Goal: Book appointment/travel/reservation

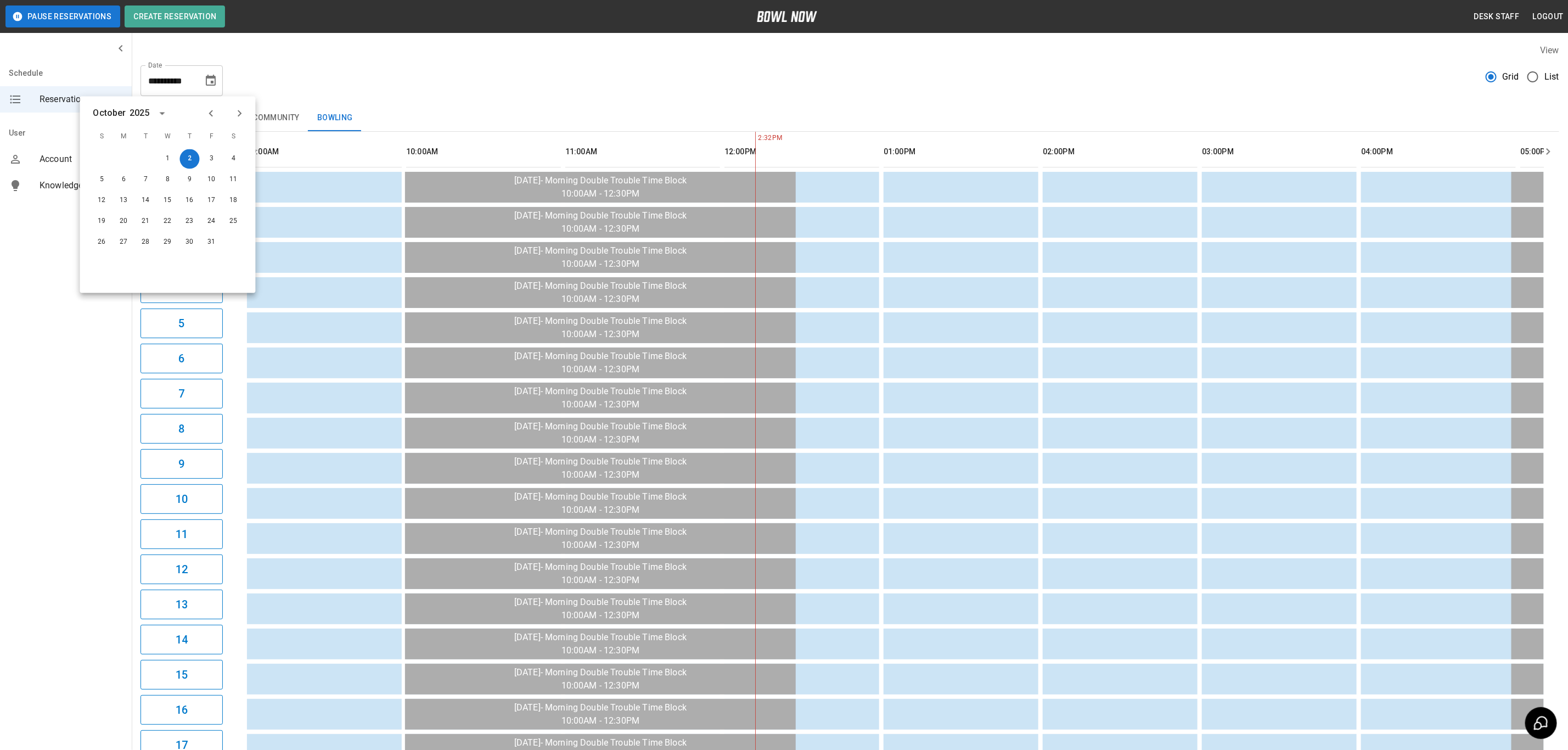
click at [298, 88] on div "**********" at bounding box center [850, 76] width 1419 height 40
click at [213, 80] on icon "Choose date, selected date is Oct 2, 2025" at bounding box center [211, 80] width 10 height 11
click at [233, 208] on button "18" at bounding box center [234, 201] width 19 height 19
click at [233, 216] on button "25" at bounding box center [234, 221] width 19 height 19
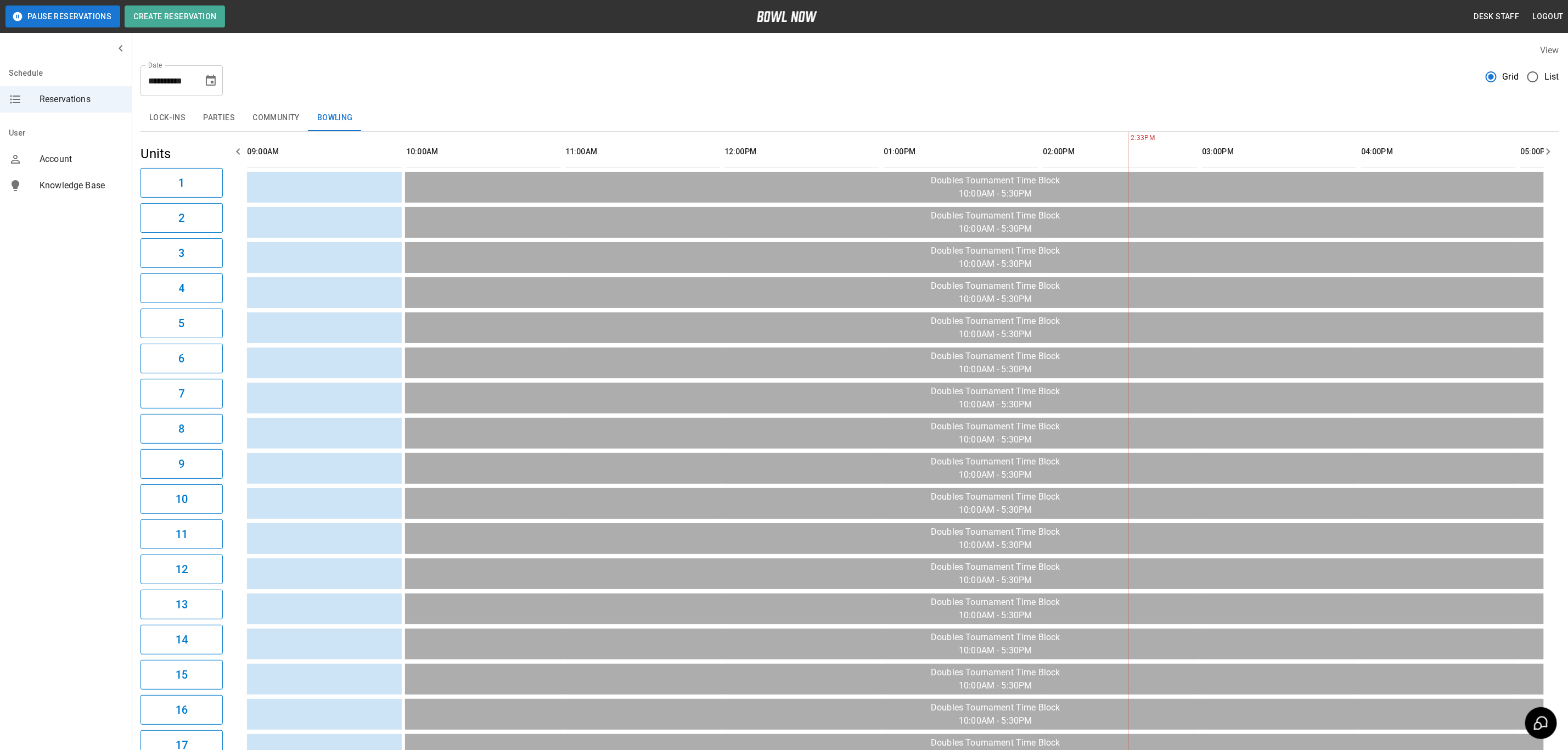
scroll to position [0, 796]
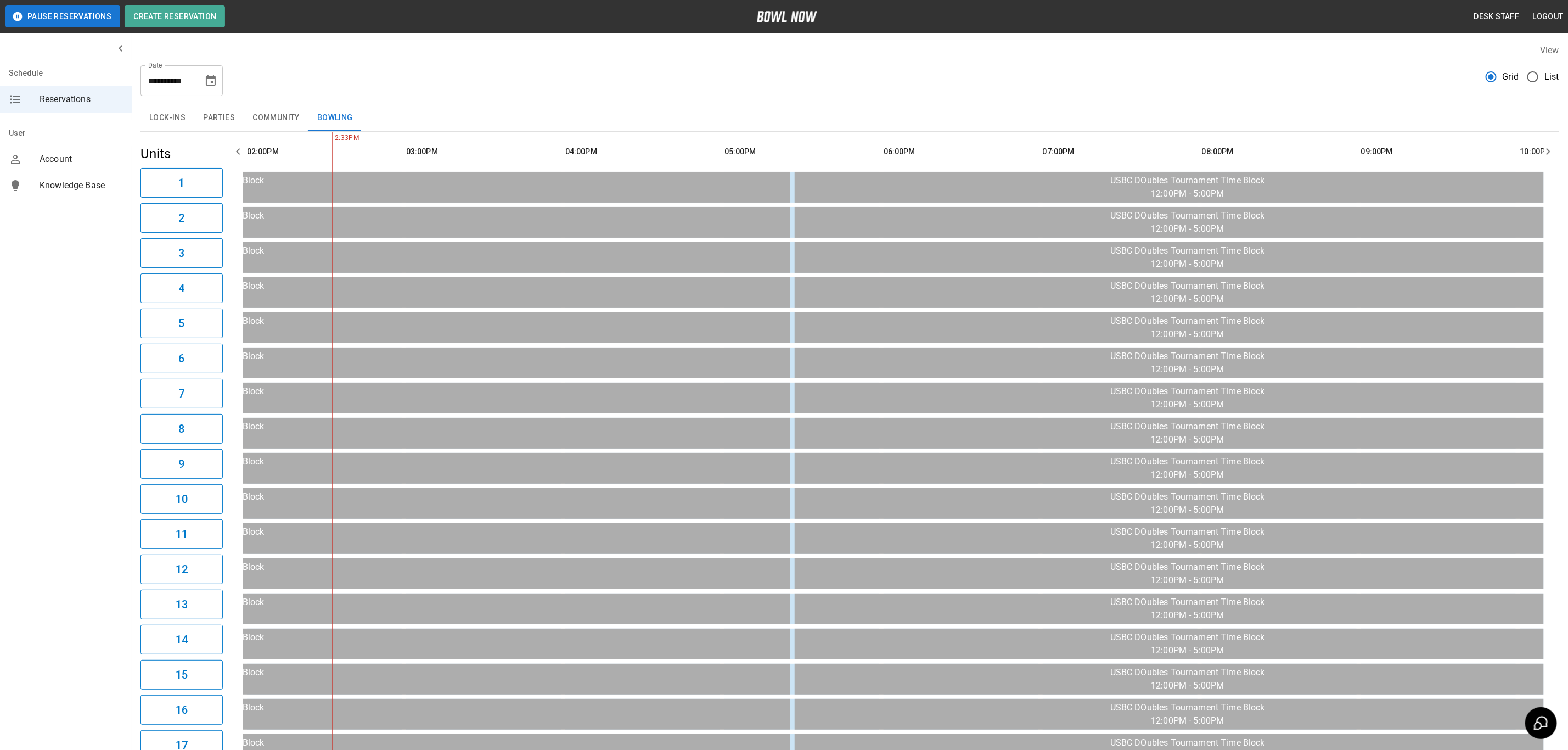
click at [213, 86] on icon "Choose date, selected date is Oct 25, 2025" at bounding box center [211, 81] width 14 height 14
drag, startPoint x: 440, startPoint y: 54, endPoint x: 417, endPoint y: 73, distance: 29.8
click at [440, 54] on div "View" at bounding box center [850, 50] width 1419 height 13
click at [393, 90] on div "**********" at bounding box center [850, 76] width 1419 height 40
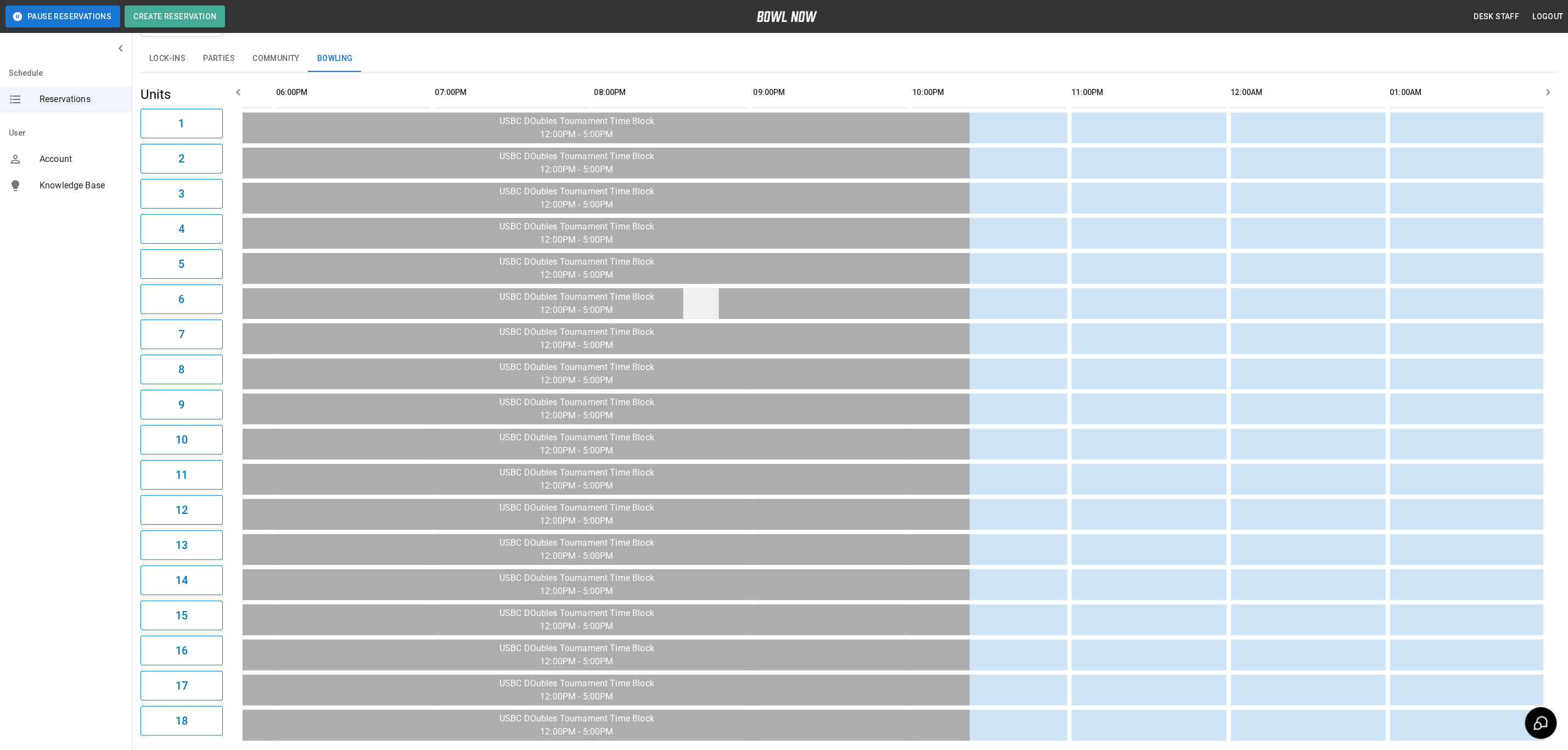
scroll to position [0, 0]
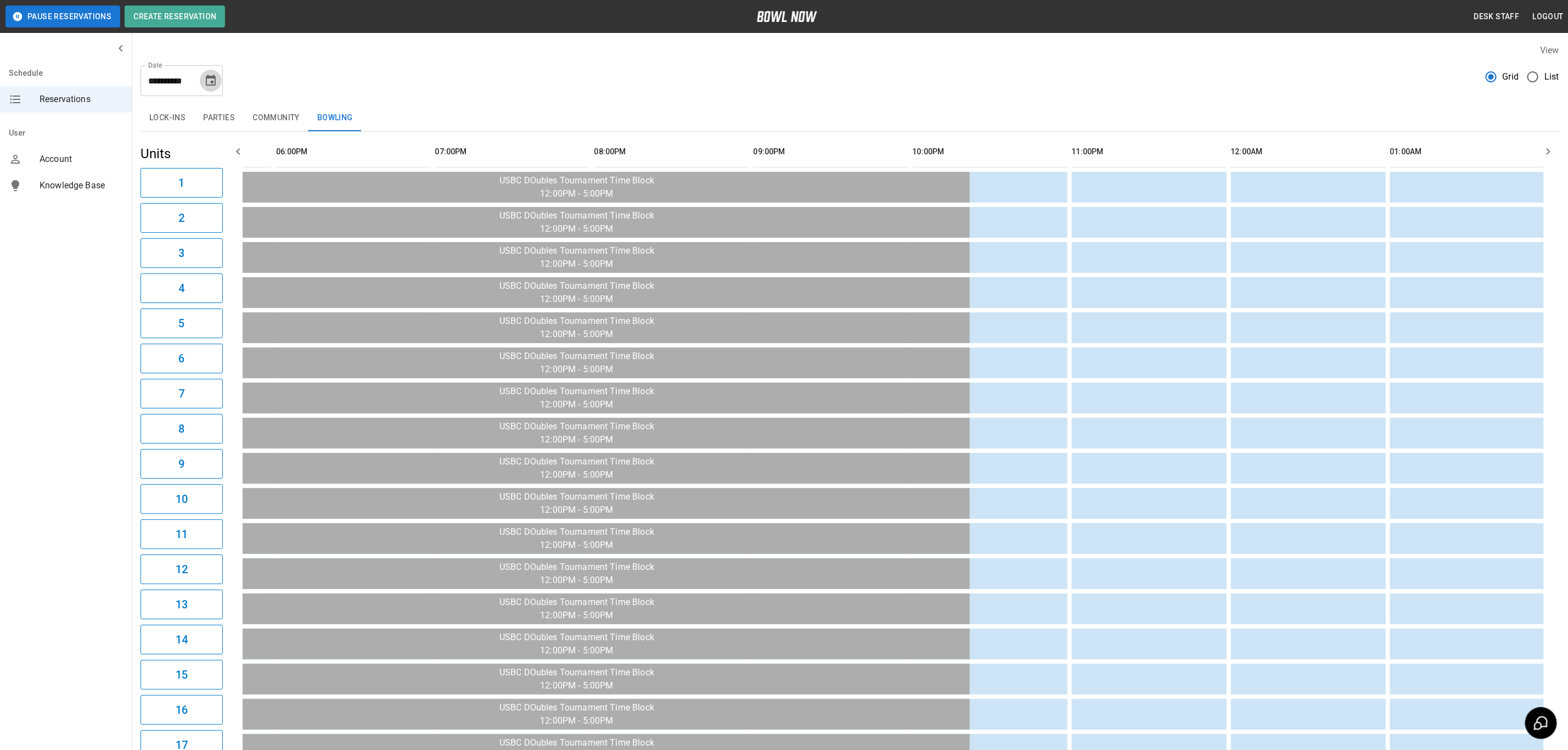
click at [215, 84] on icon "Choose date, selected date is Oct 25, 2025" at bounding box center [211, 80] width 10 height 11
click at [187, 221] on button "23" at bounding box center [190, 221] width 19 height 19
type input "**********"
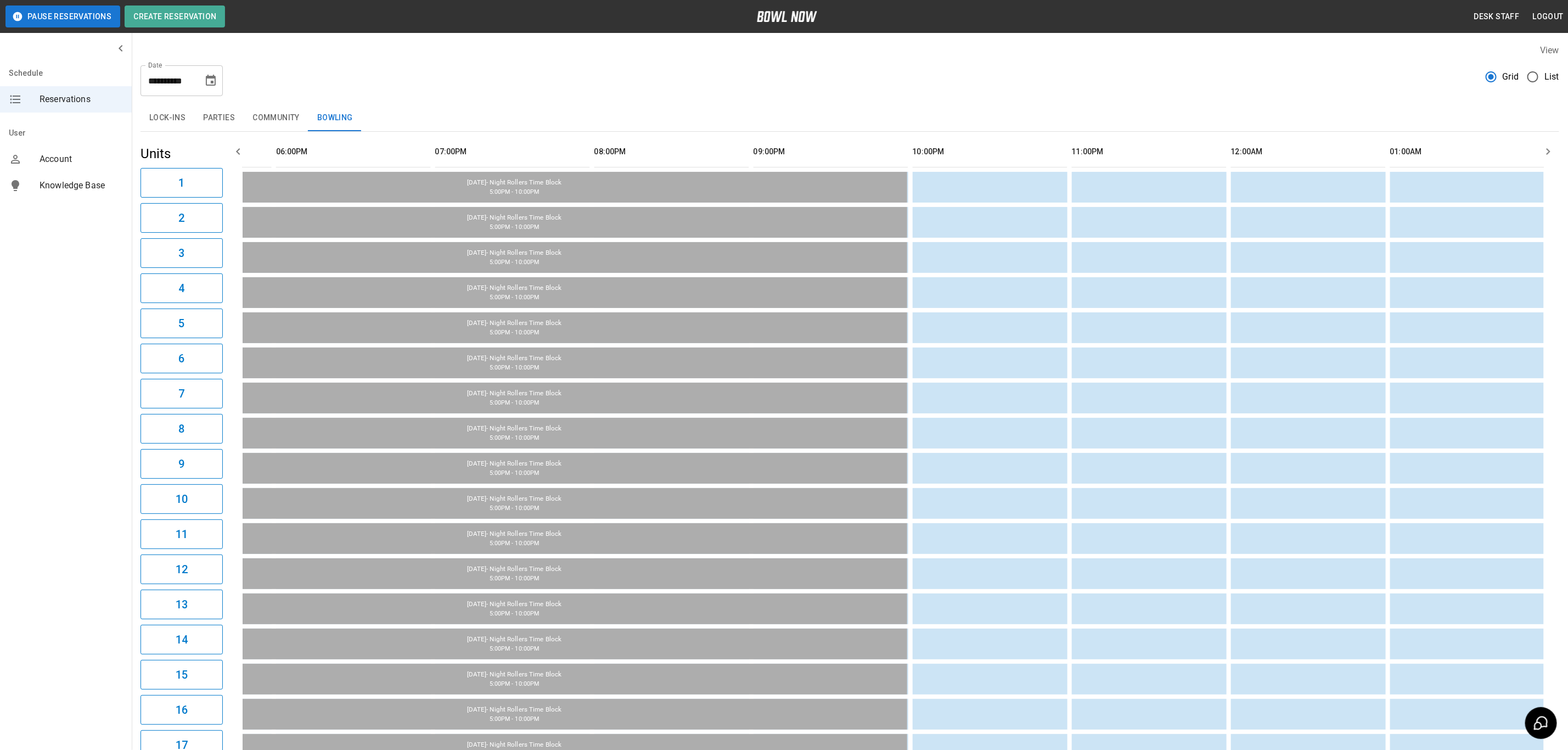
scroll to position [0, 1370]
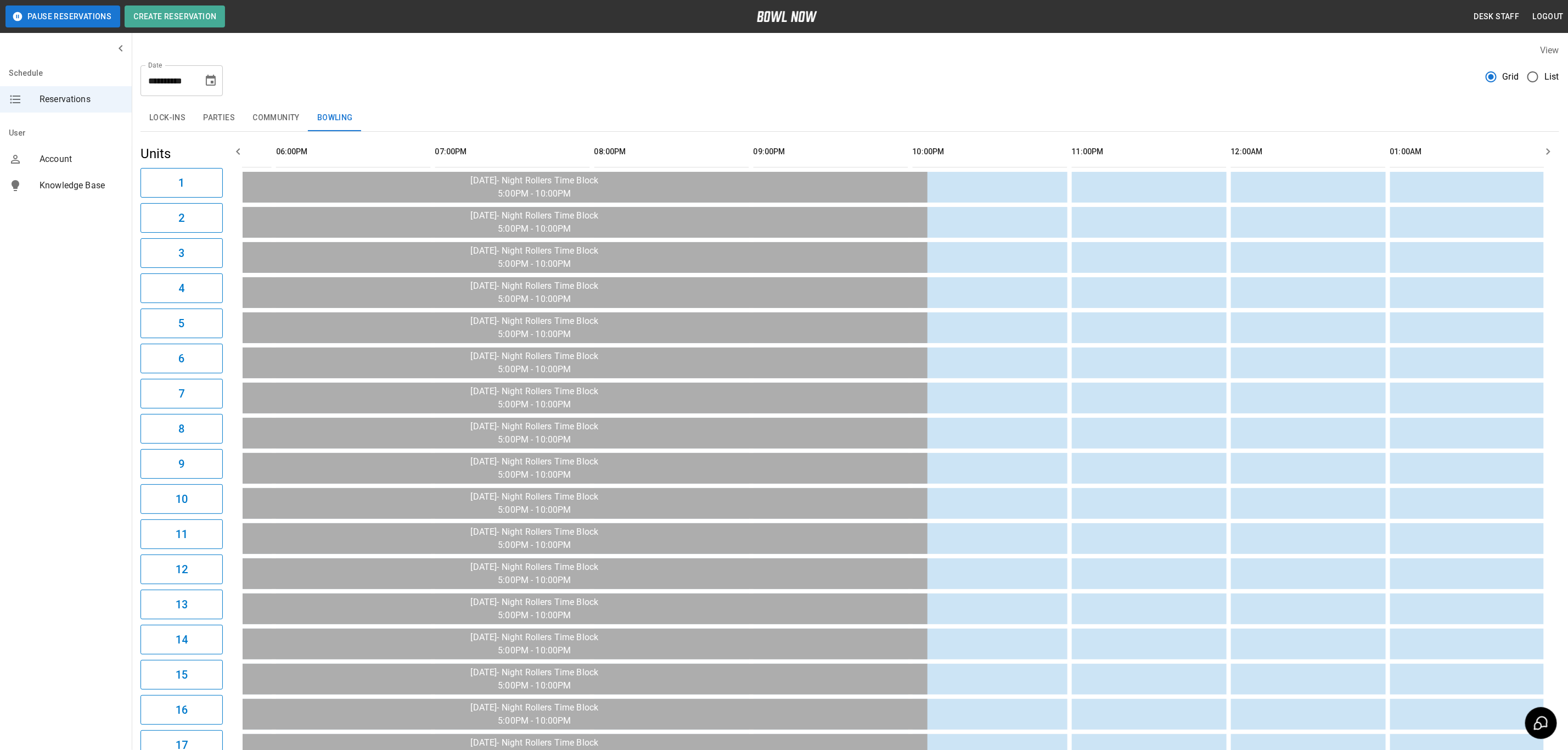
click at [208, 79] on icon "Choose date, selected date is Oct 23, 2025" at bounding box center [211, 81] width 14 height 14
click at [250, 12] on div "Pause Reservations Create Reservation" at bounding box center [317, 16] width 625 height 22
